Goal: Task Accomplishment & Management: Use online tool/utility

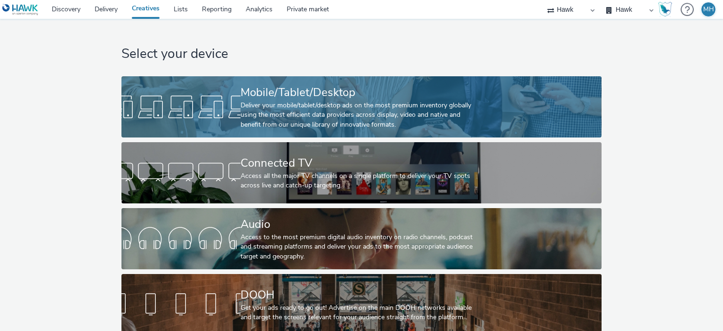
click at [328, 109] on div "Deliver your mobile/tablet/desktop ads on the most premium inventory globally u…" at bounding box center [360, 115] width 238 height 29
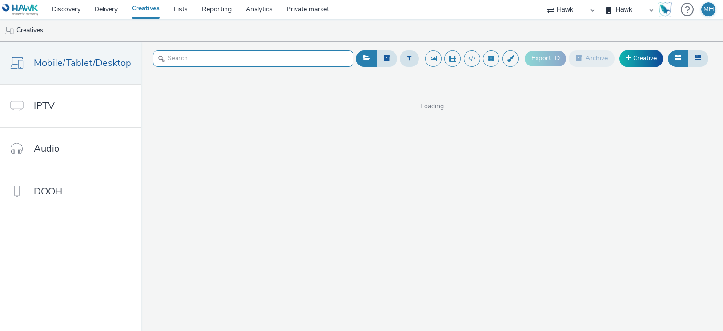
click at [235, 60] on input "text" at bounding box center [253, 58] width 201 height 16
type input "wella"
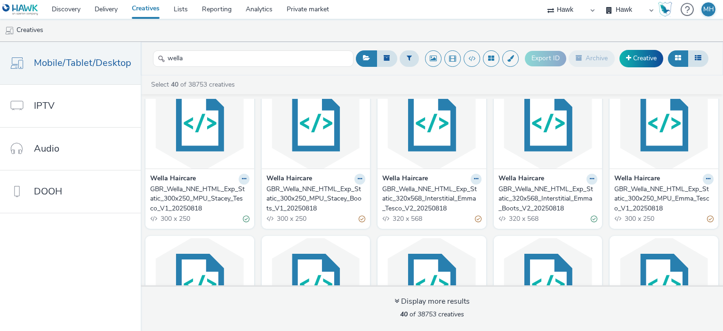
scroll to position [197, 0]
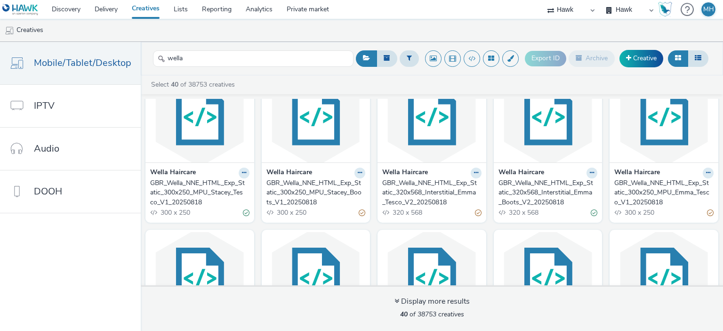
click at [512, 197] on div "GBR_Wella_NNE_HTML_Exp_Static_320x568_Interstitial_Emma_Boots_V2_20250818" at bounding box center [547, 193] width 96 height 29
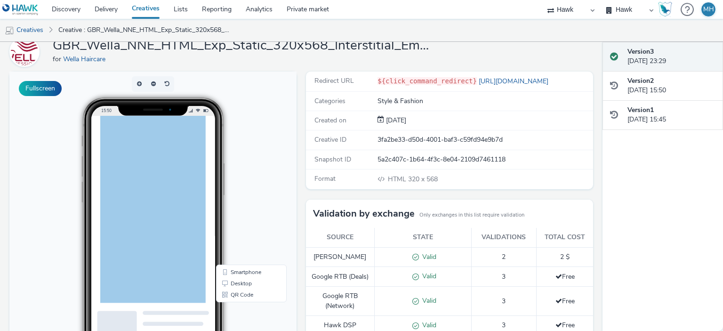
scroll to position [36, 0]
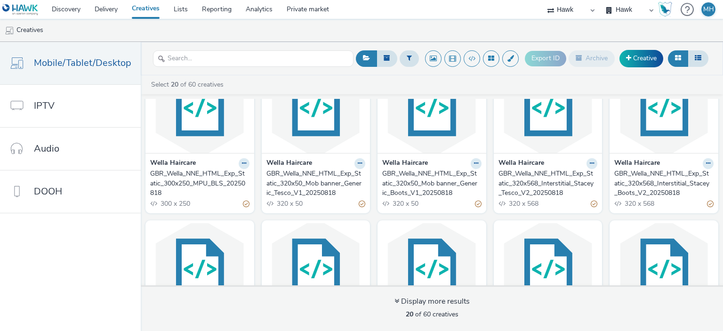
scroll to position [46, 0]
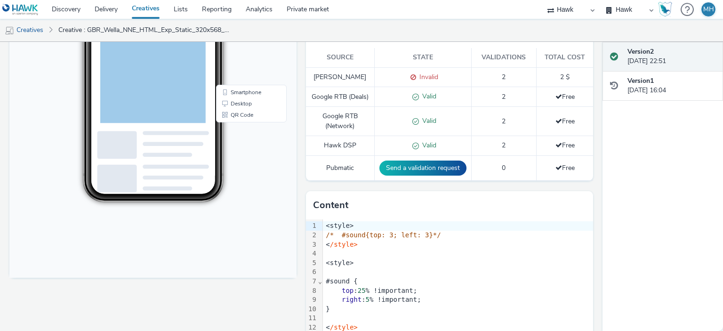
scroll to position [219, 0]
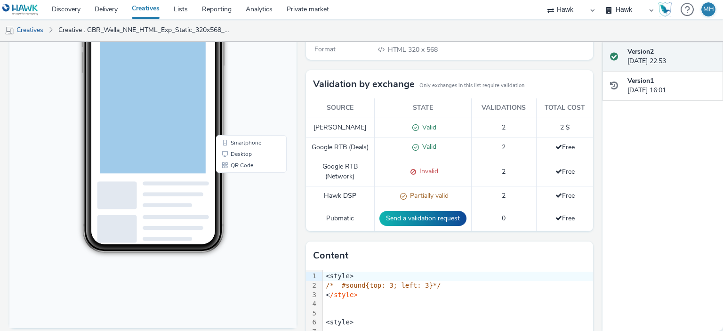
scroll to position [170, 0]
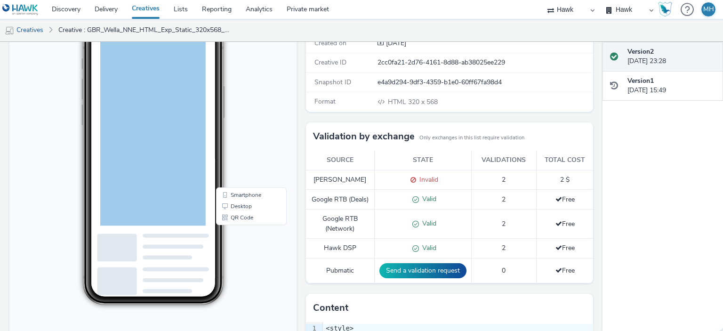
scroll to position [118, 0]
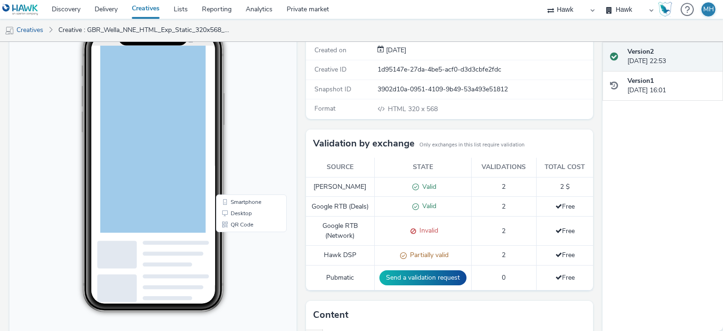
scroll to position [113, 0]
